Goal: Check status: Check status

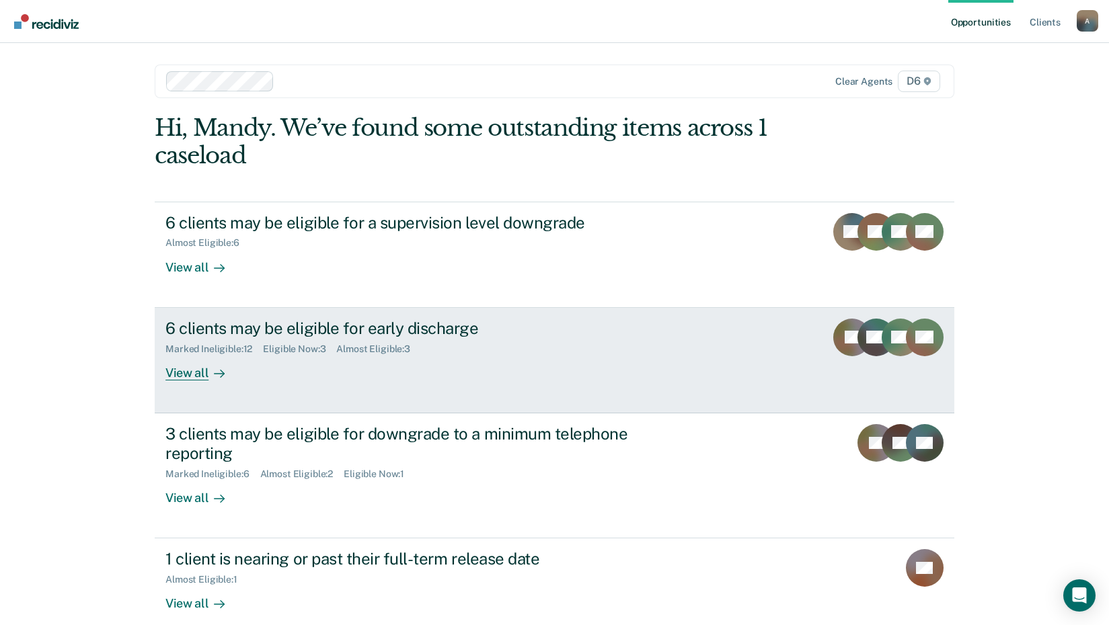
click at [261, 335] on div "6 clients may be eligible for early discharge" at bounding box center [401, 328] width 472 height 19
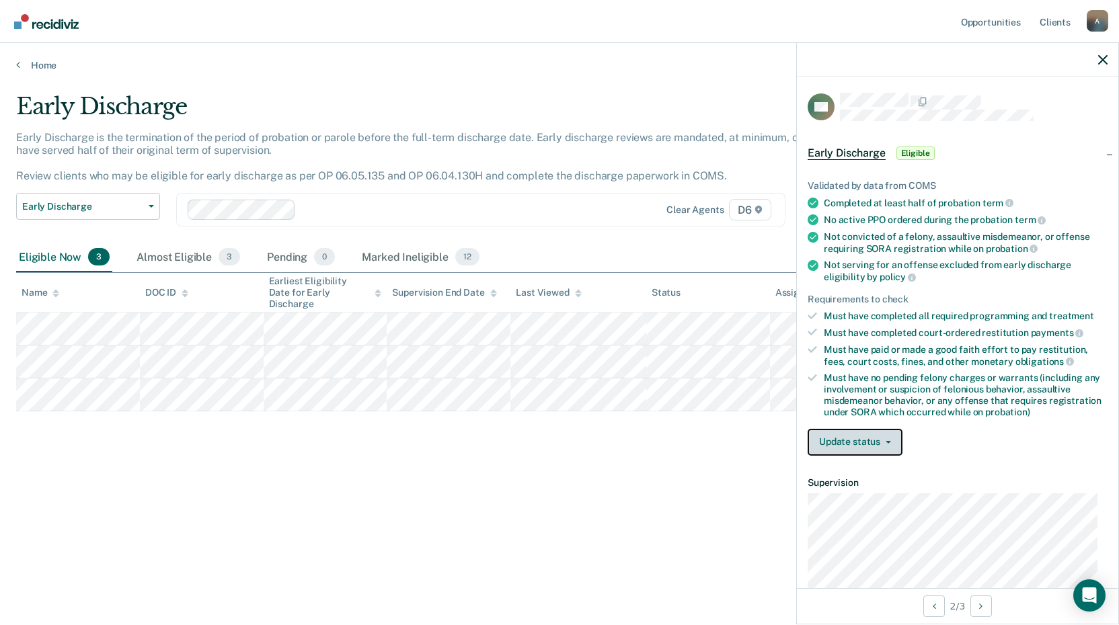
click at [873, 434] on button "Update status" at bounding box center [854, 442] width 95 height 27
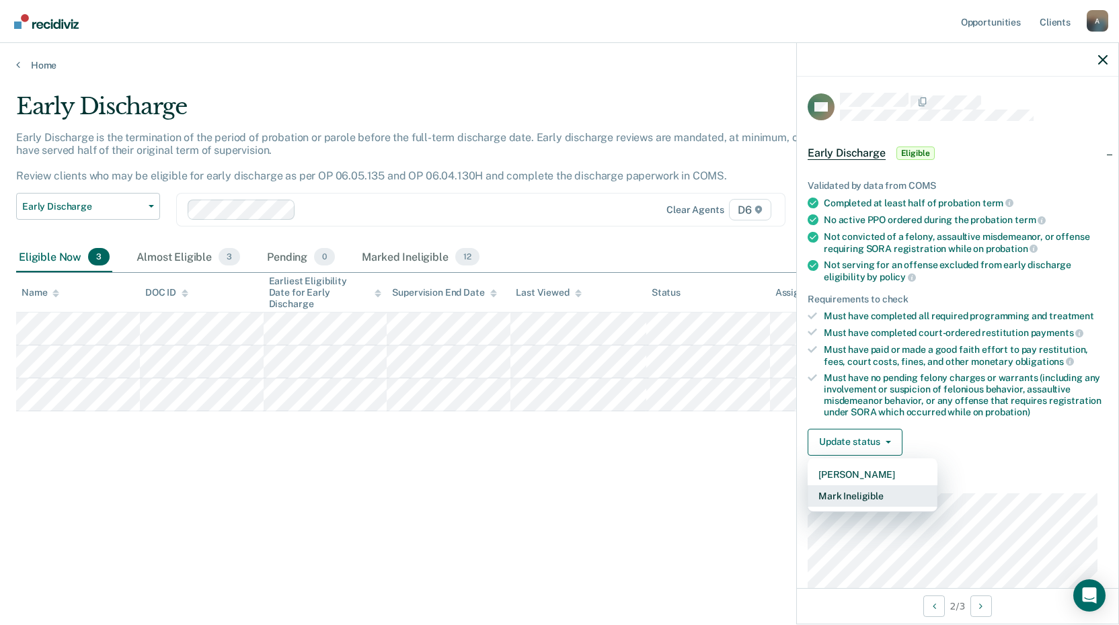
click at [857, 493] on button "Mark Ineligible" at bounding box center [872, 496] width 130 height 22
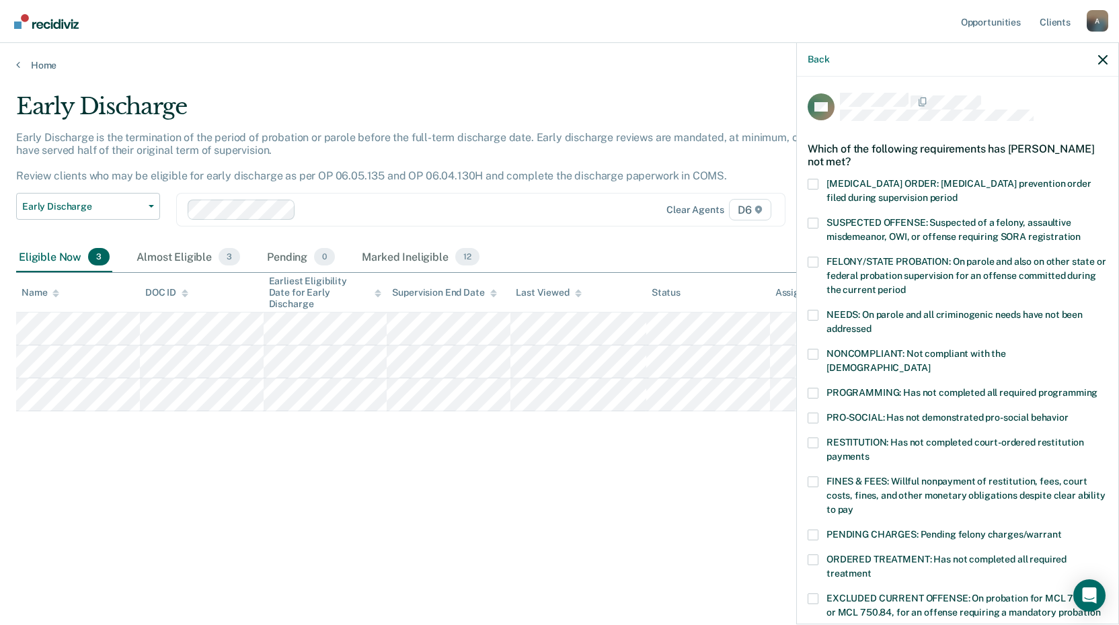
click at [824, 438] on label "RESTITUTION: Has not completed court-ordered restitution payments" at bounding box center [957, 452] width 300 height 28
click at [869, 452] on input "RESTITUTION: Has not completed court-ordered restitution payments" at bounding box center [869, 452] width 0 height 0
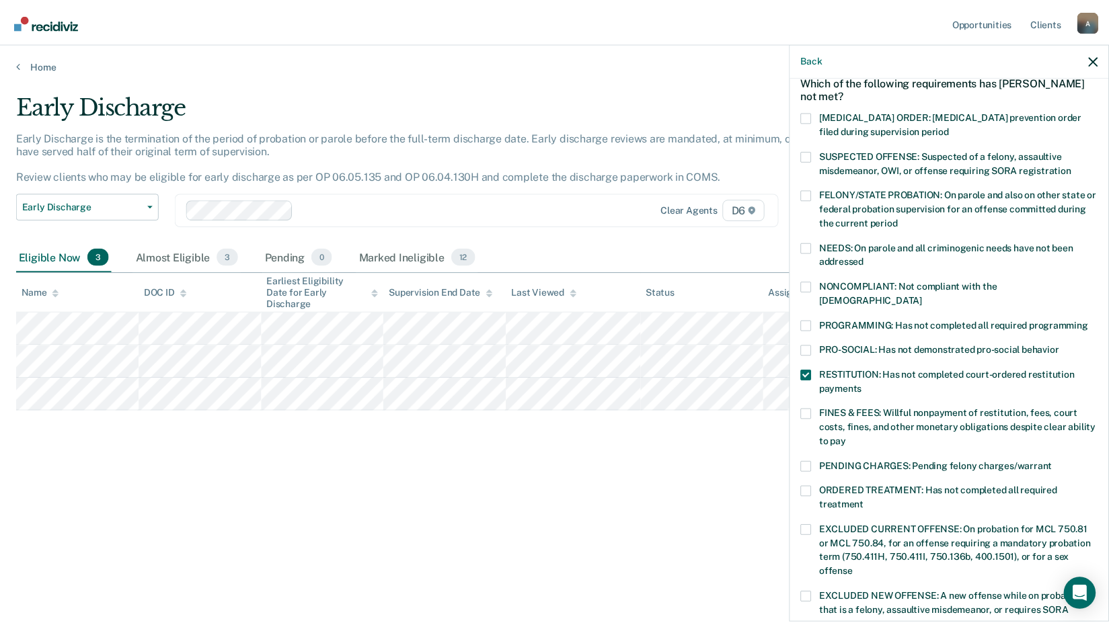
scroll to position [134, 0]
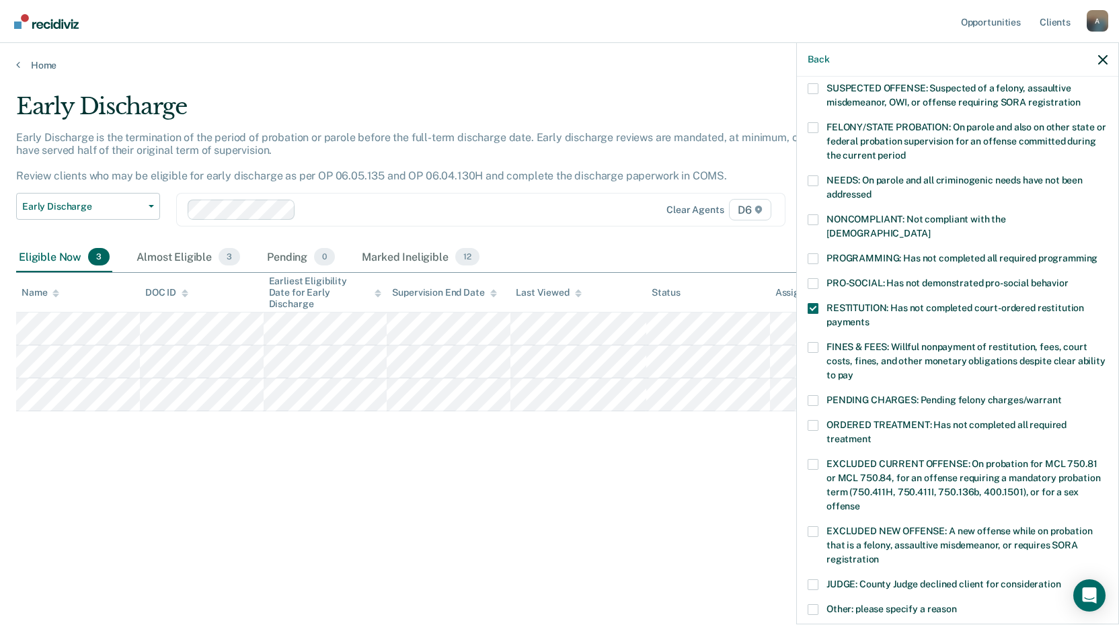
click at [428, 531] on div "Early Discharge Early Discharge is the termination of the period of probation o…" at bounding box center [559, 330] width 1086 height 475
click at [442, 526] on div "Early Discharge Early Discharge is the termination of the period of probation o…" at bounding box center [559, 330] width 1086 height 475
click at [24, 68] on link "Home" at bounding box center [559, 65] width 1086 height 12
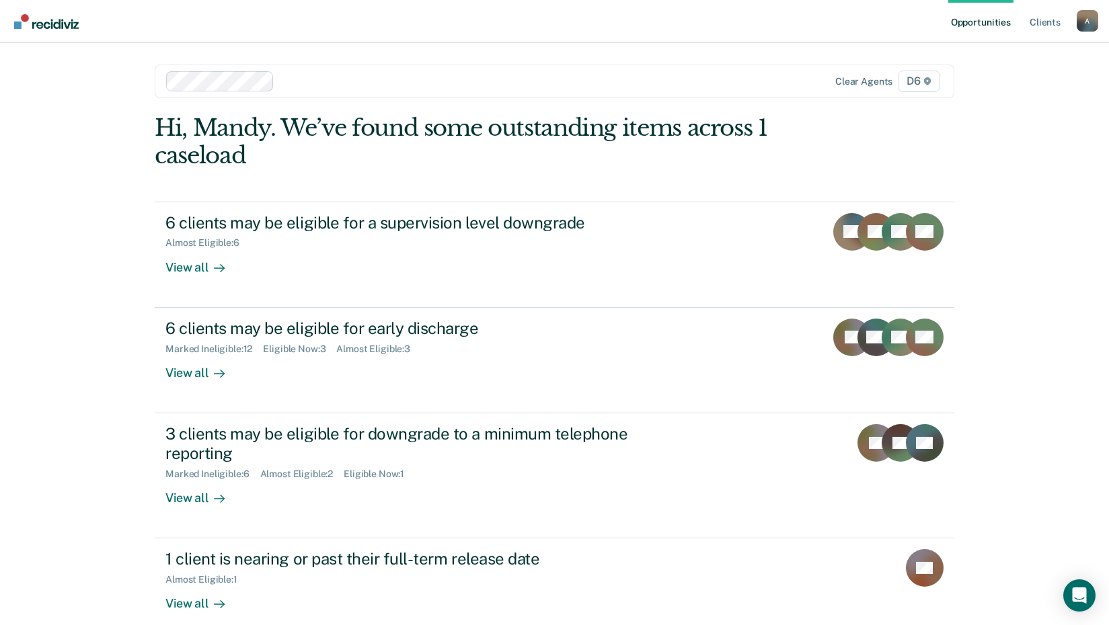
click at [105, 370] on div "Opportunities Client s [EMAIL_ADDRESS][US_STATE][DOMAIN_NAME] A Profile How it …" at bounding box center [554, 349] width 1109 height 698
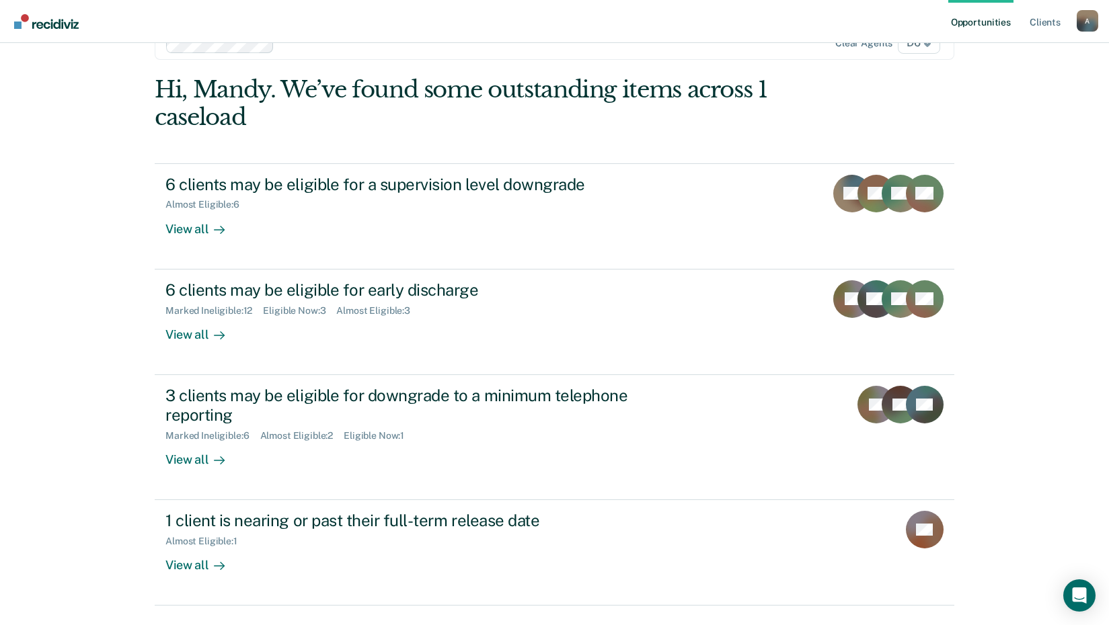
scroll to position [73, 0]
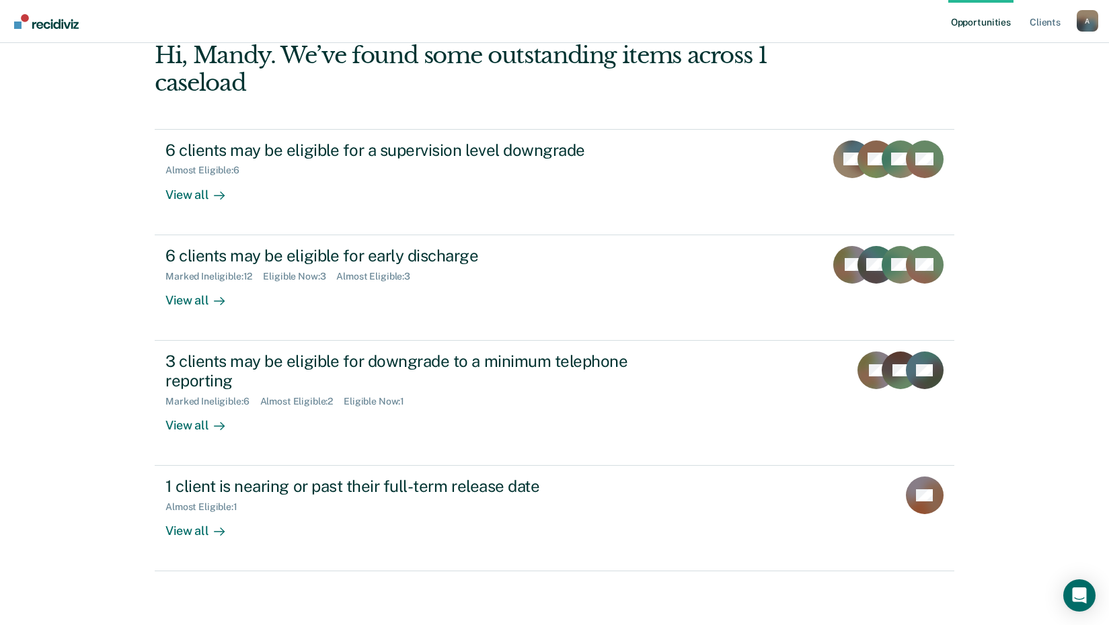
click at [74, 412] on div "Opportunities Client s [EMAIL_ADDRESS][US_STATE][DOMAIN_NAME] A Profile How it …" at bounding box center [554, 276] width 1109 height 698
click at [30, 368] on div "Opportunities Client s [EMAIL_ADDRESS][US_STATE][DOMAIN_NAME] A Profile How it …" at bounding box center [554, 276] width 1109 height 698
click at [102, 299] on div "Opportunities Client s [EMAIL_ADDRESS][US_STATE][DOMAIN_NAME] A Profile How it …" at bounding box center [554, 276] width 1109 height 698
click at [44, 447] on div "Opportunities Client s [EMAIL_ADDRESS][US_STATE][DOMAIN_NAME] A Profile How it …" at bounding box center [554, 276] width 1109 height 698
click at [80, 431] on div "Opportunities Client s [EMAIL_ADDRESS][US_STATE][DOMAIN_NAME] A Profile How it …" at bounding box center [554, 276] width 1109 height 698
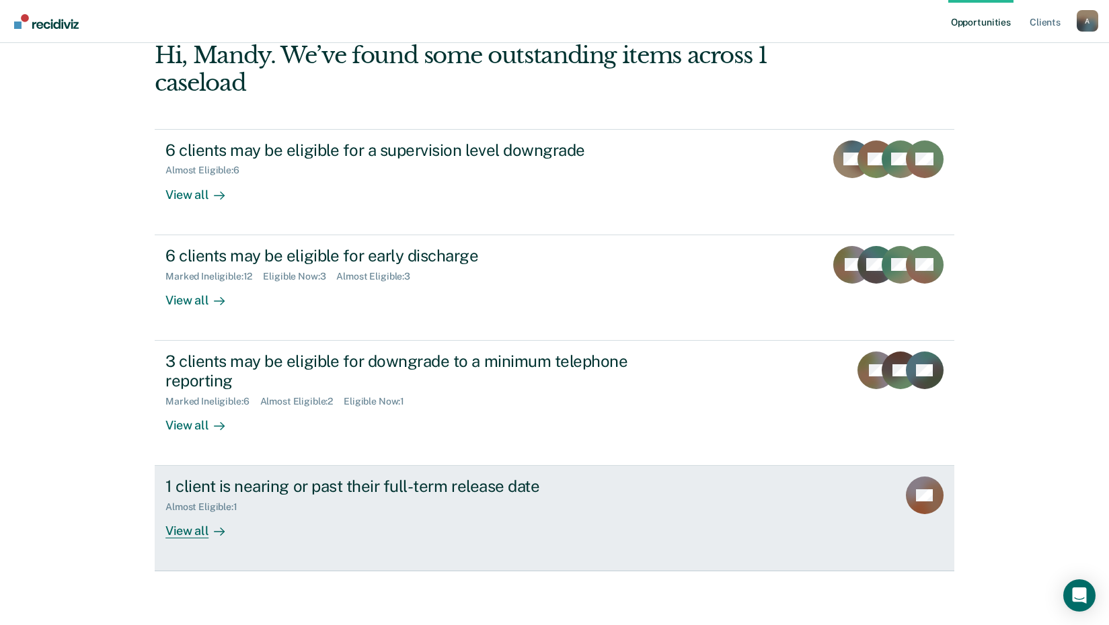
click at [204, 480] on div "1 client is nearing or past their full-term release date" at bounding box center [401, 486] width 472 height 19
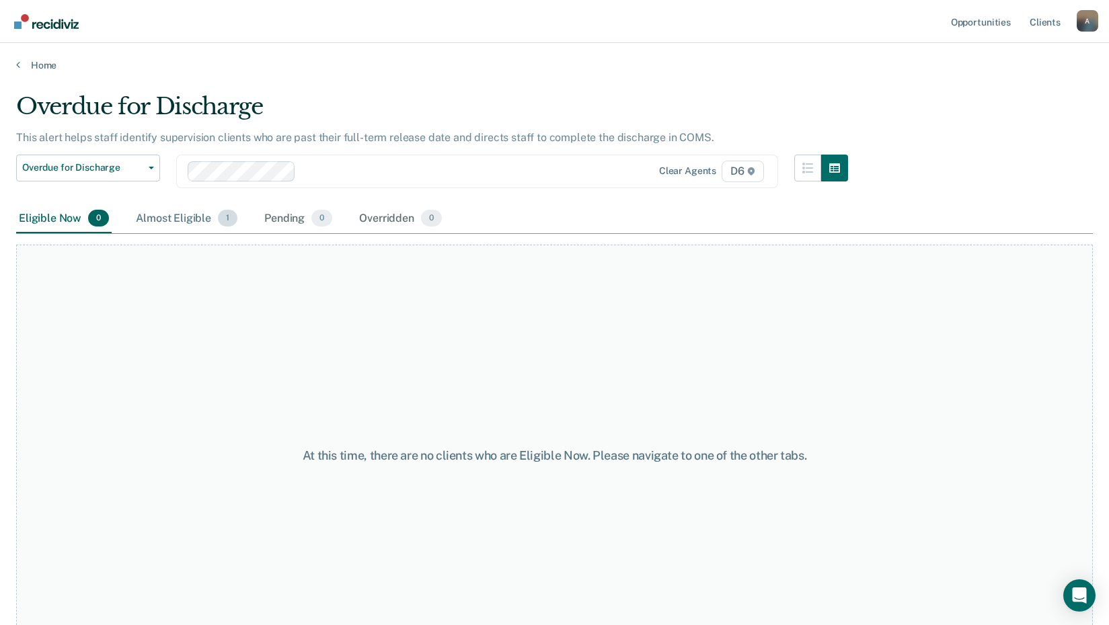
click at [184, 216] on div "Almost Eligible 1" at bounding box center [186, 219] width 107 height 30
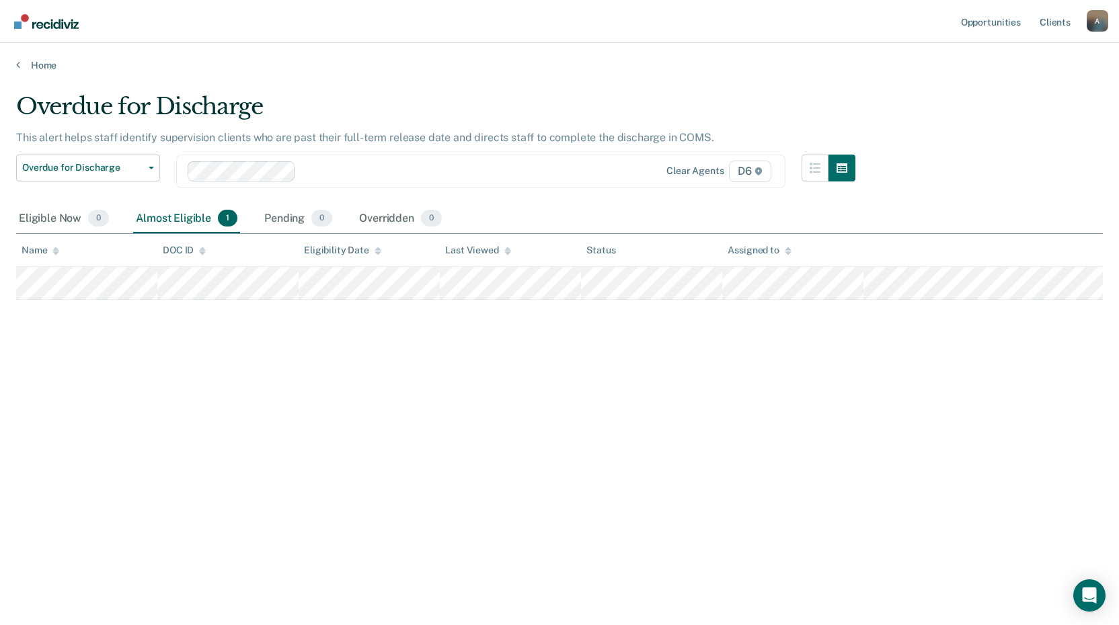
drag, startPoint x: 110, startPoint y: 346, endPoint x: 124, endPoint y: 344, distance: 14.9
click at [110, 347] on div "Overdue for Discharge This alert helps staff identify supervision clients who a…" at bounding box center [559, 309] width 1086 height 432
